Goal: Navigation & Orientation: Find specific page/section

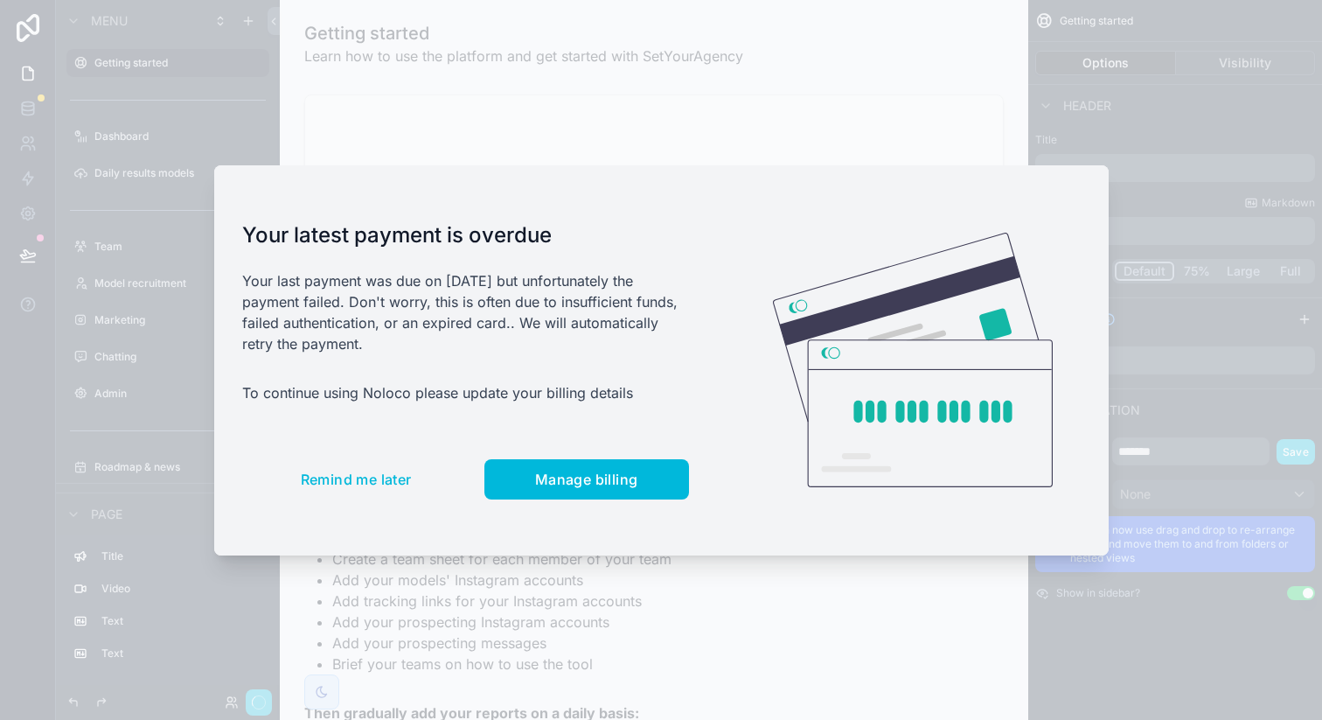
click at [384, 475] on span "Remind me later" at bounding box center [356, 479] width 111 height 17
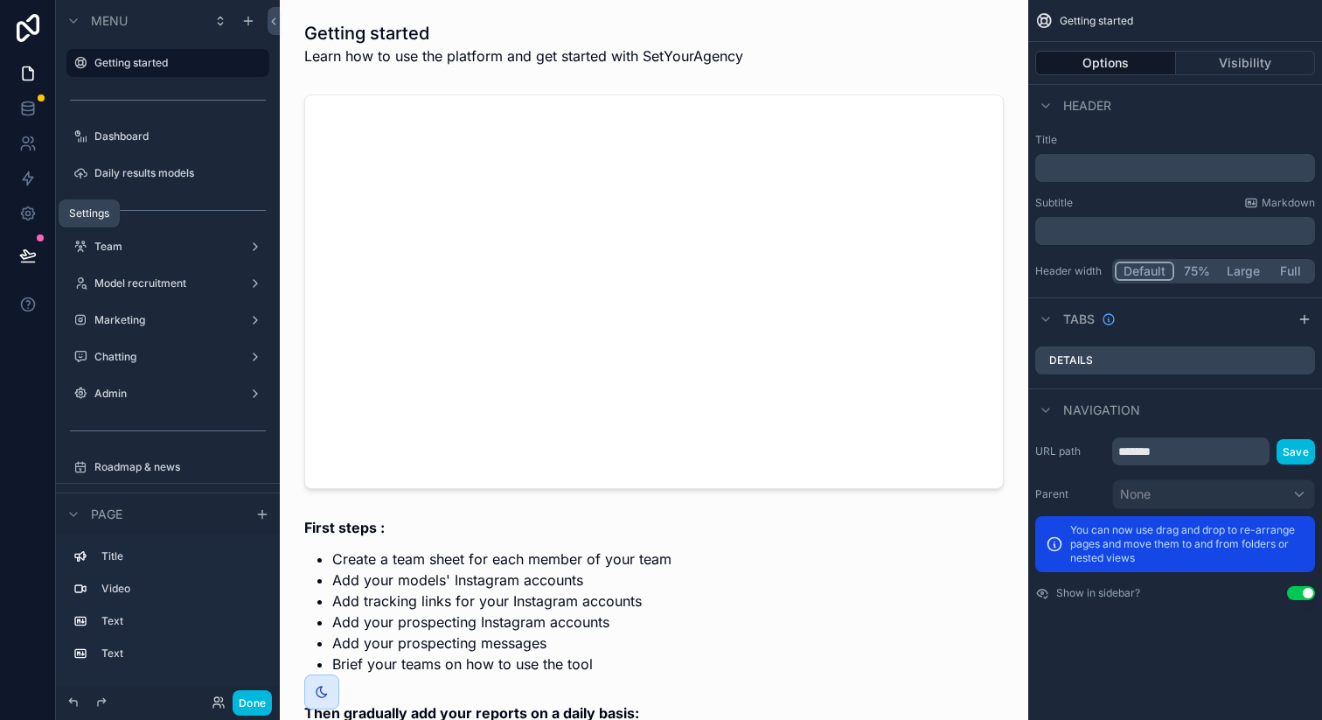
click at [31, 222] on link at bounding box center [27, 213] width 55 height 35
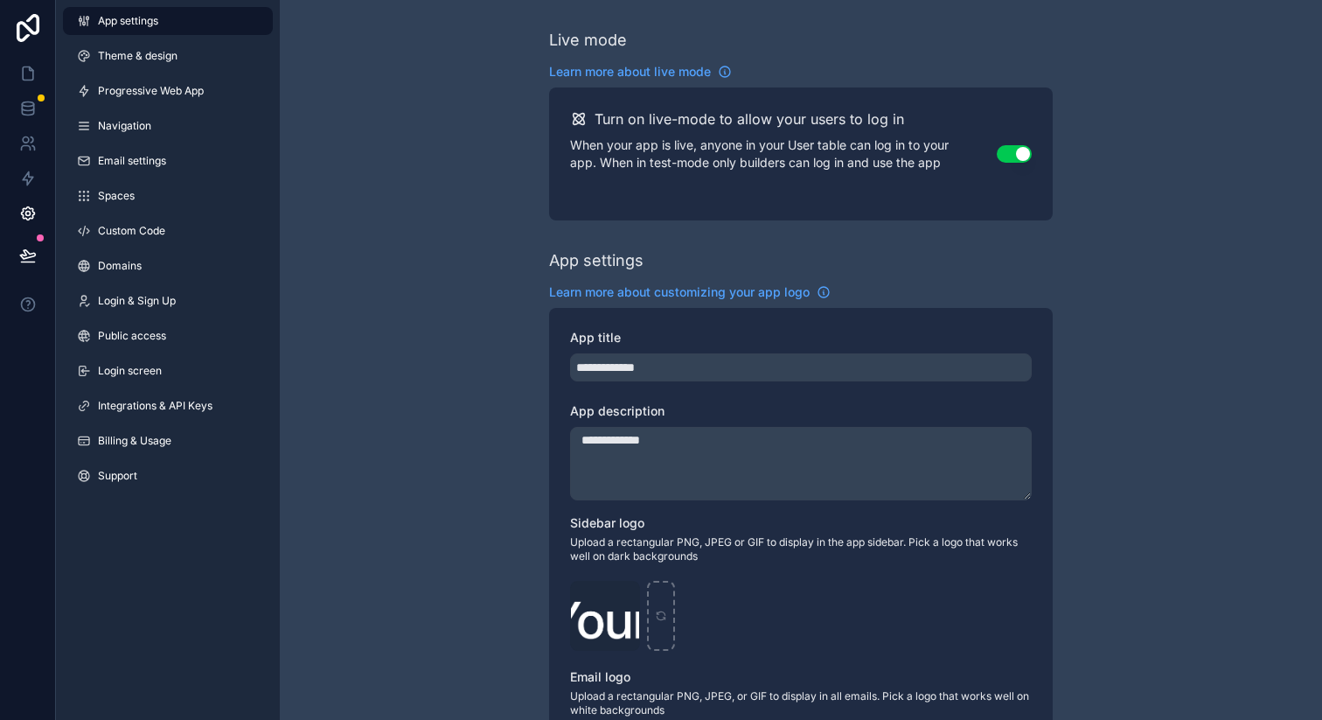
click at [131, 428] on link "Billing & Usage" at bounding box center [168, 441] width 210 height 28
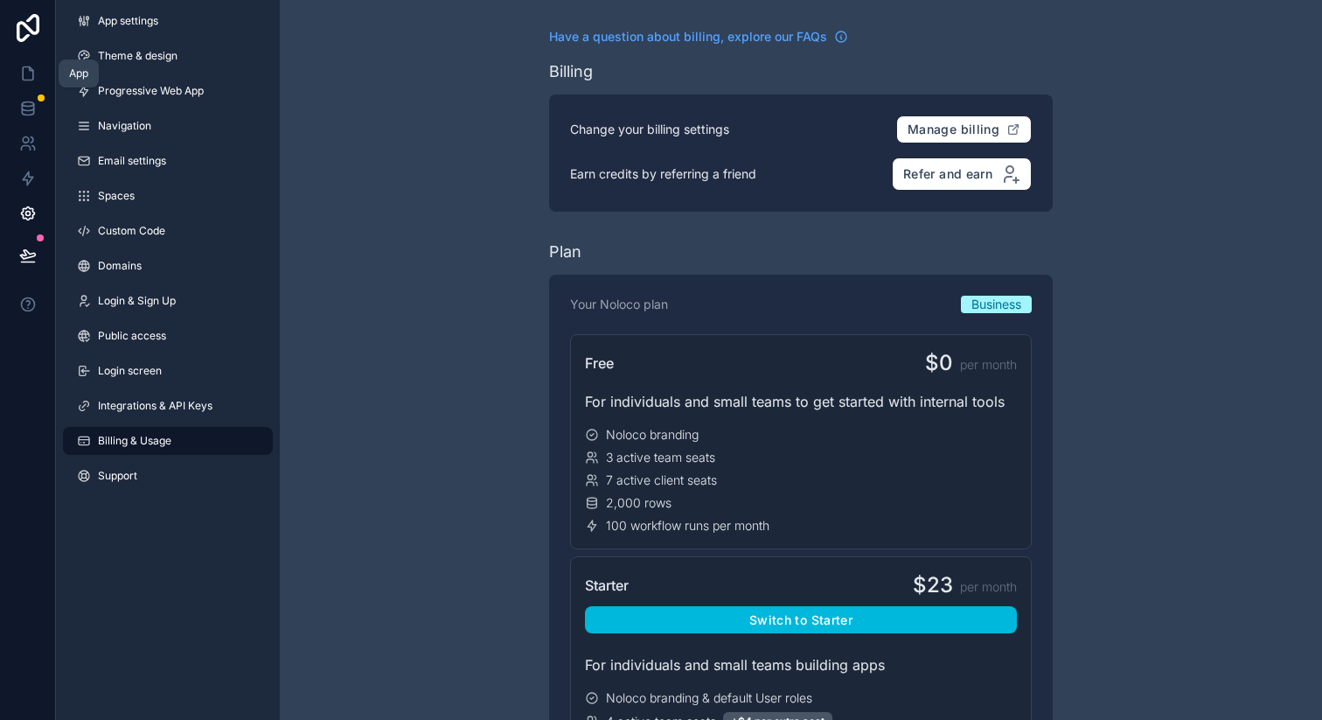
click at [33, 76] on icon at bounding box center [27, 73] width 17 height 17
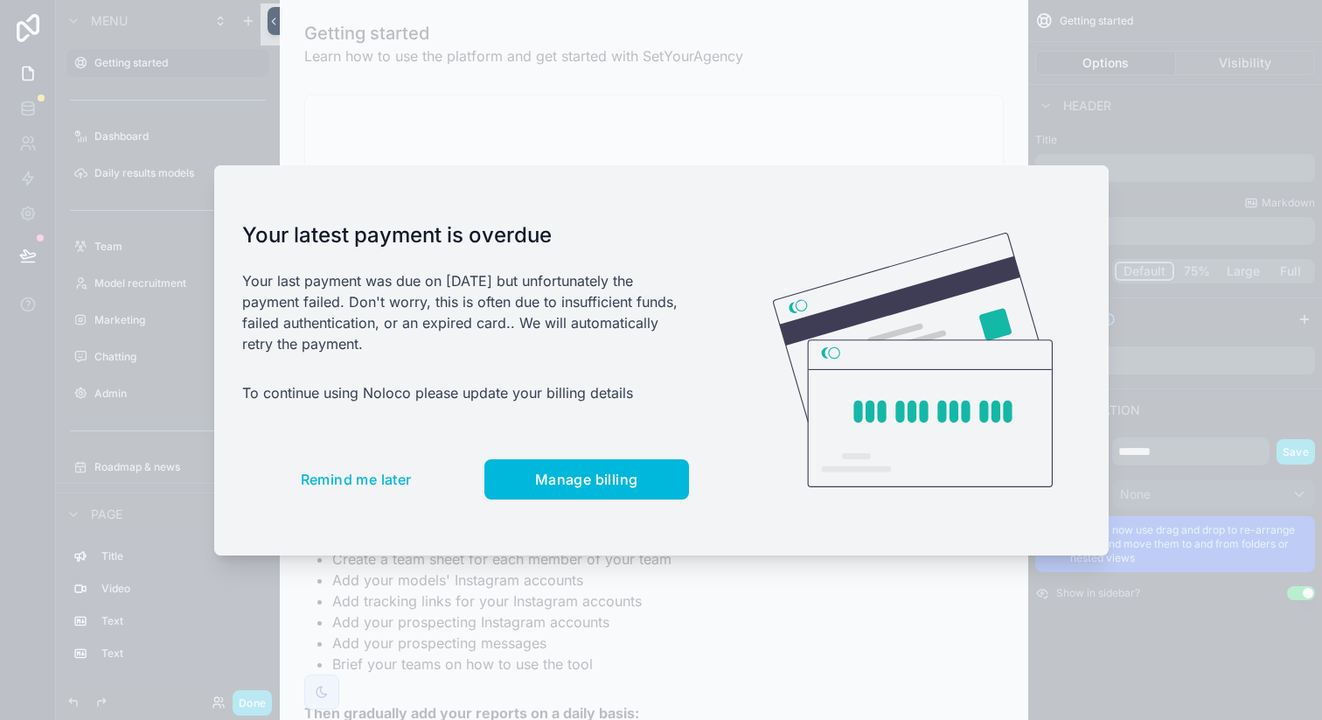
click at [398, 472] on span "Remind me later" at bounding box center [356, 479] width 111 height 17
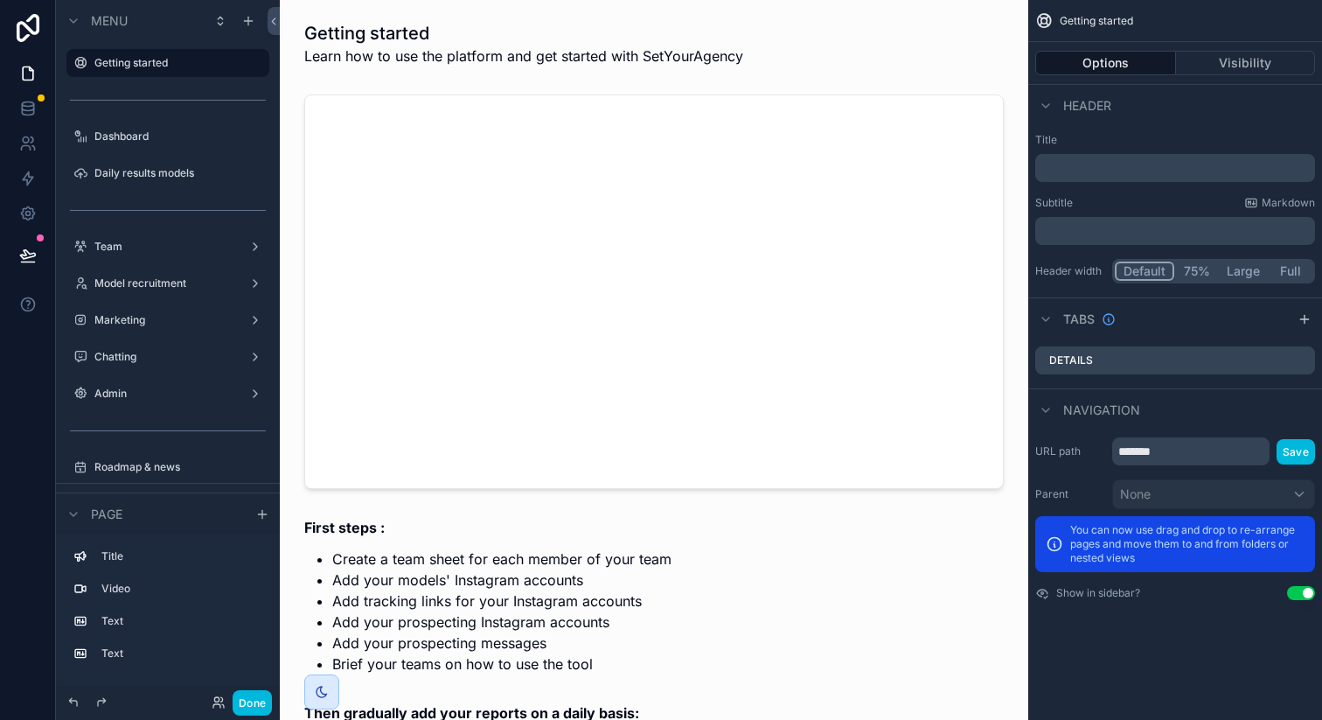
click at [164, 139] on label "Dashboard" at bounding box center [176, 136] width 164 height 14
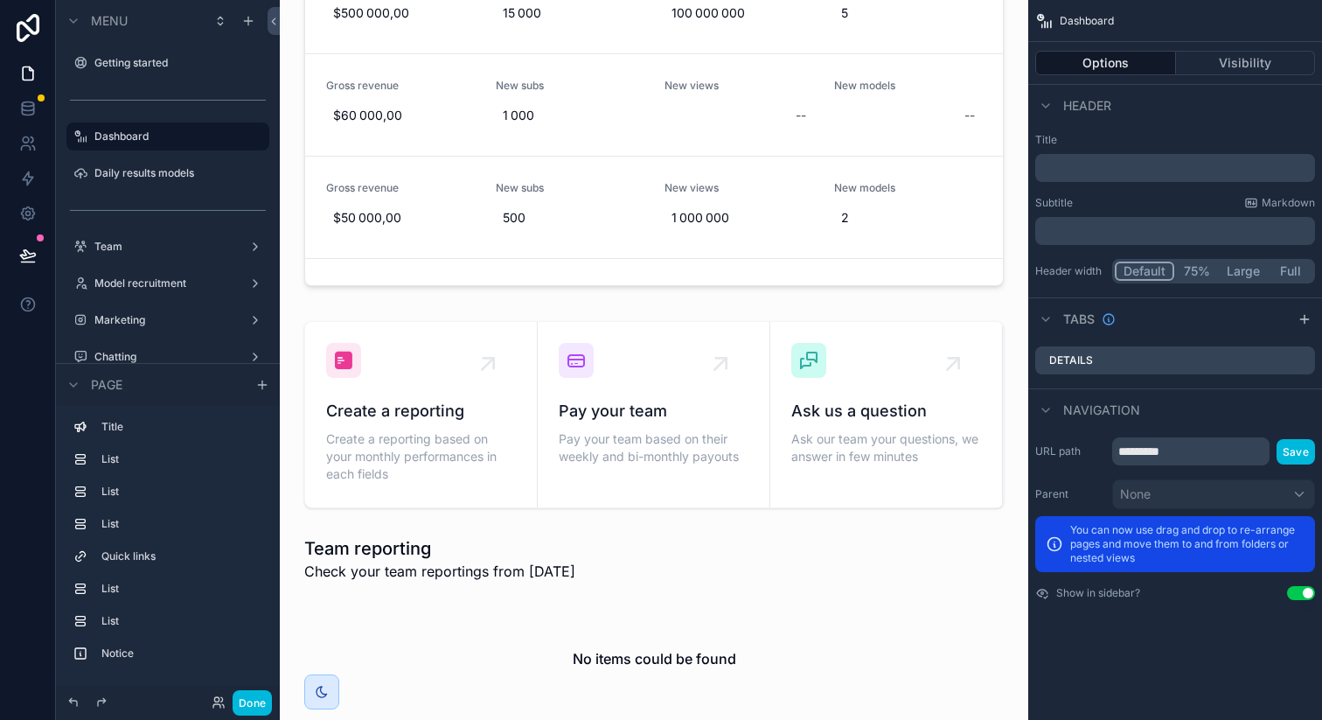
scroll to position [1685, 0]
click at [32, 26] on icon at bounding box center [27, 28] width 35 height 28
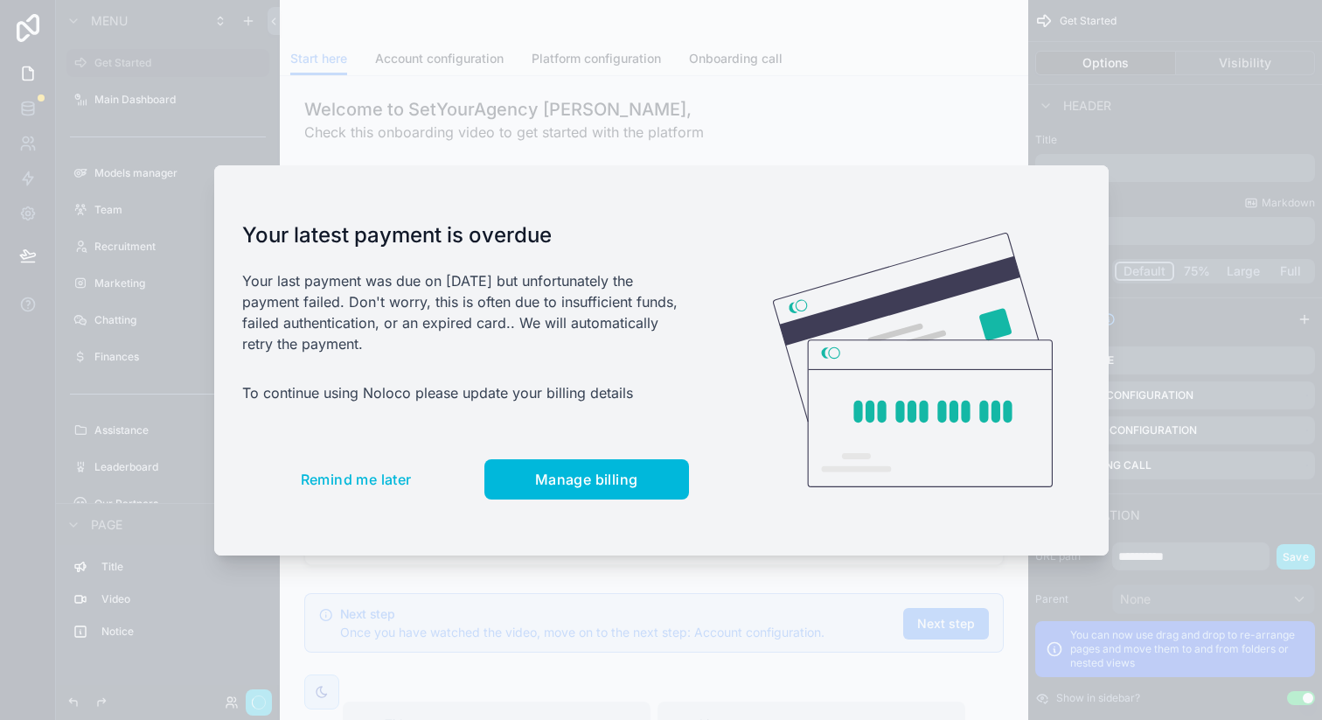
click at [316, 474] on span "Remind me later" at bounding box center [356, 479] width 111 height 17
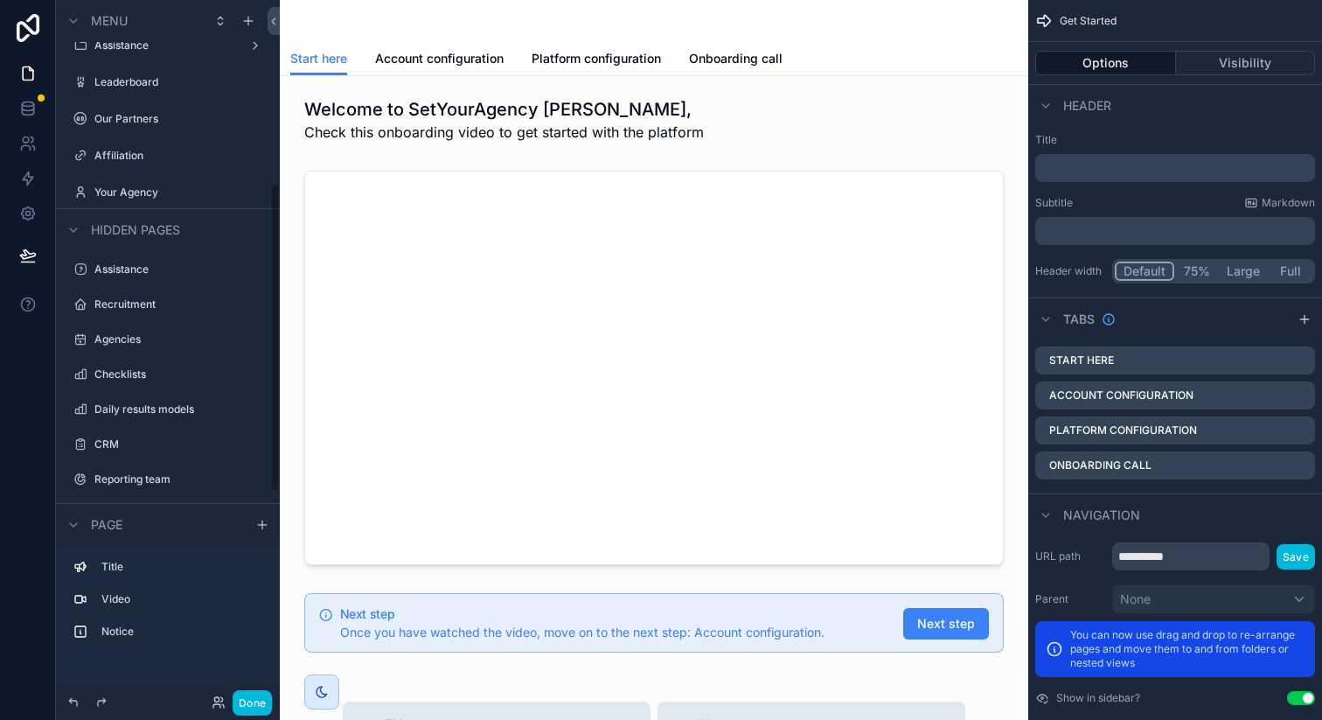
scroll to position [414, 0]
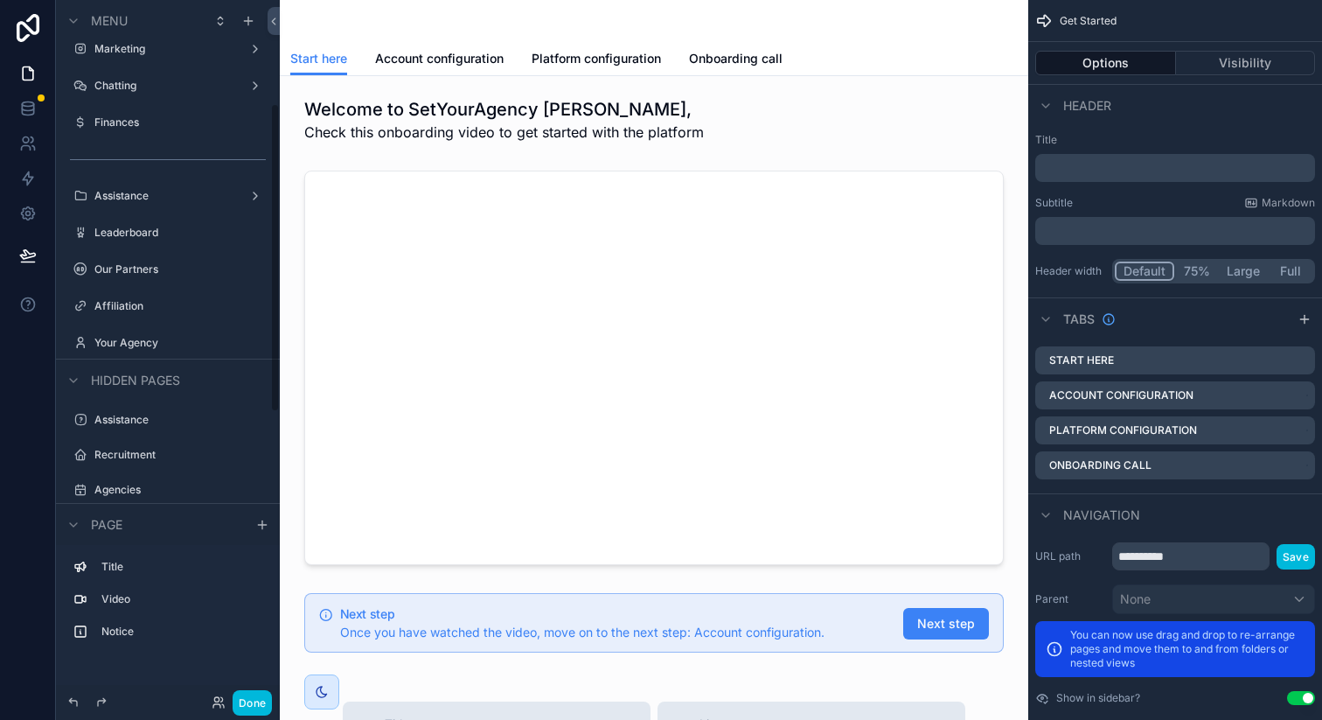
click at [178, 227] on label "Leaderboard" at bounding box center [176, 233] width 164 height 14
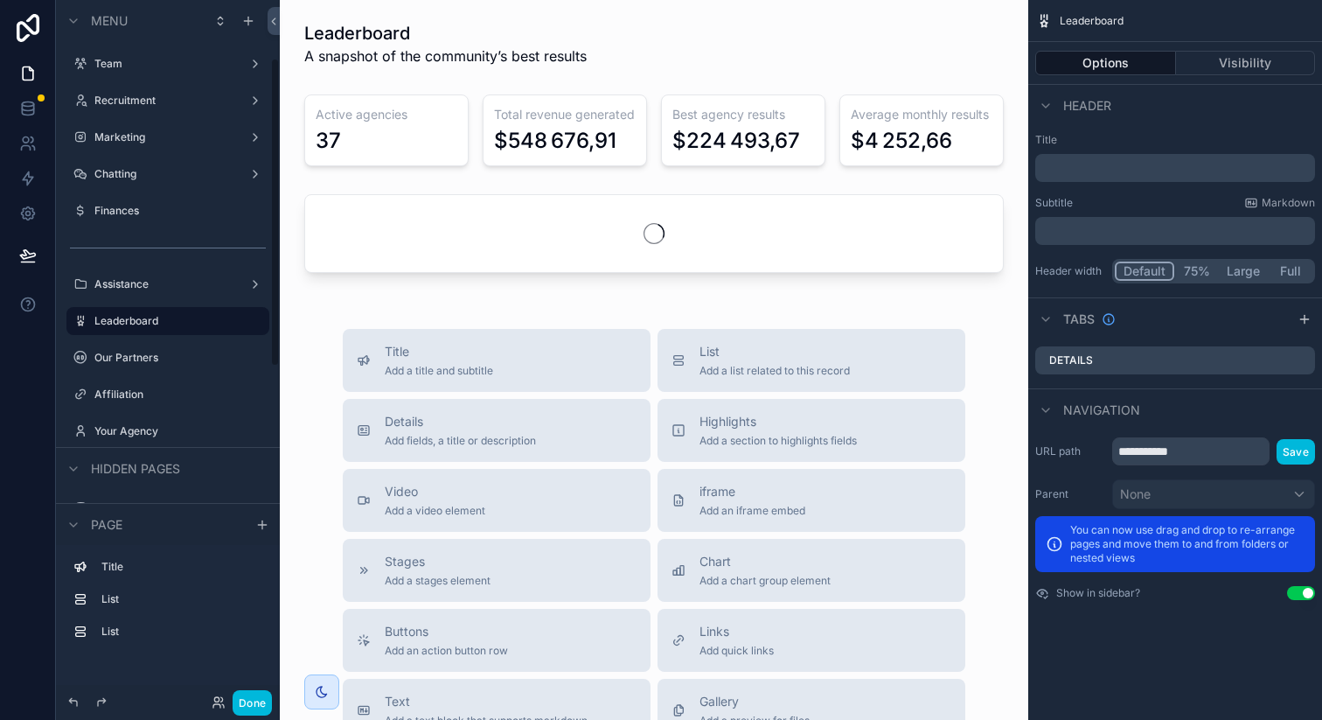
scroll to position [185, 0]
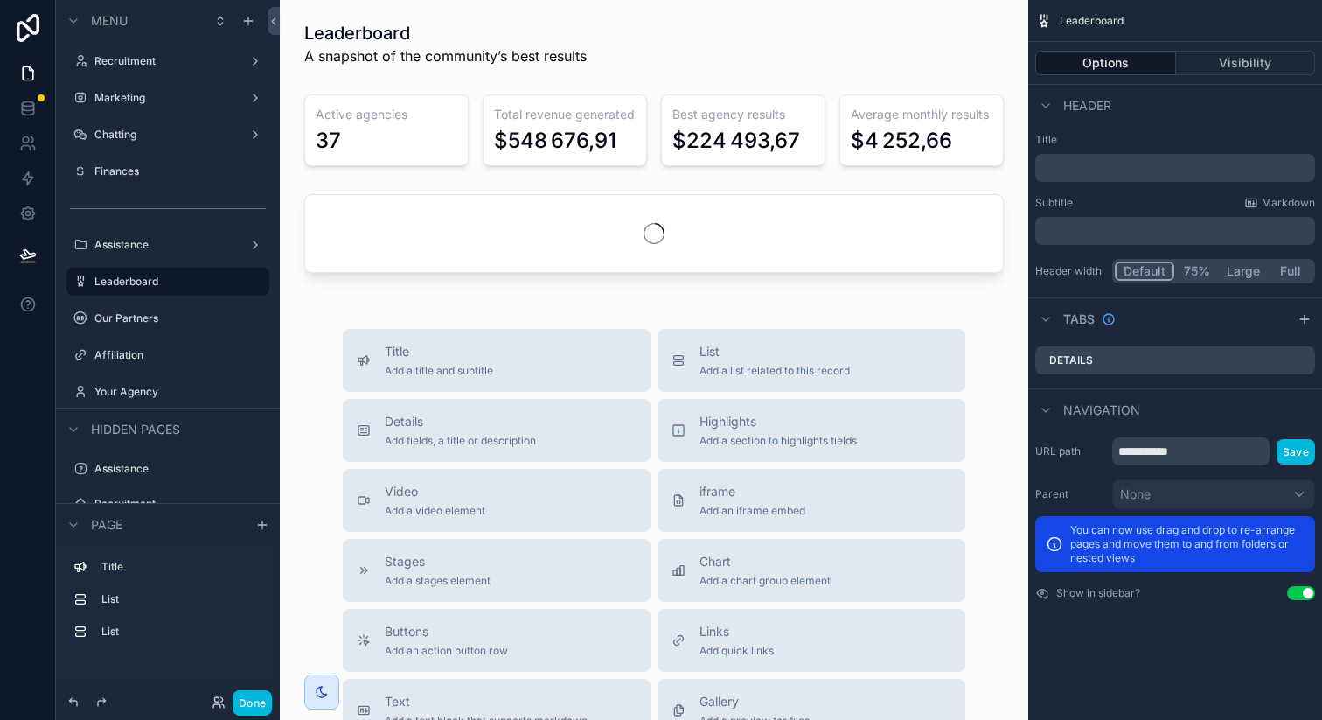
click at [152, 392] on label "Your Agency" at bounding box center [176, 392] width 164 height 14
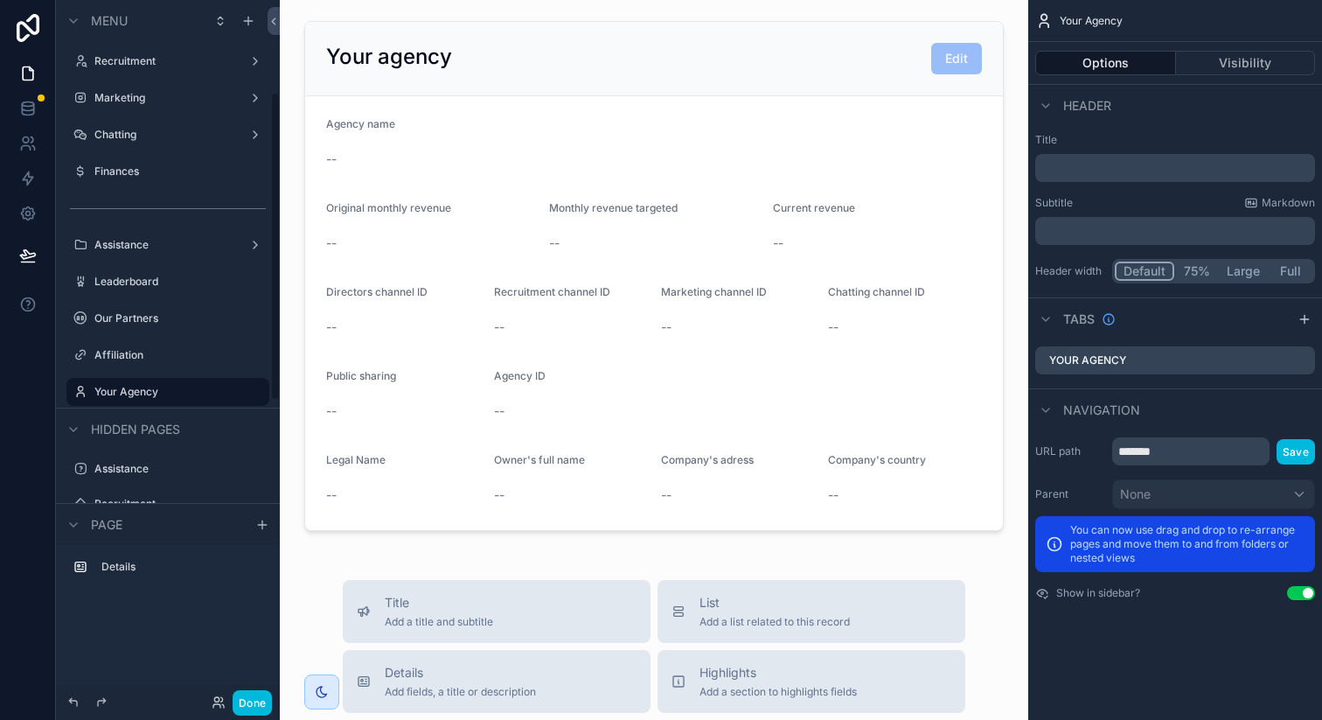
scroll to position [208, 0]
